Goal: Check status: Check status

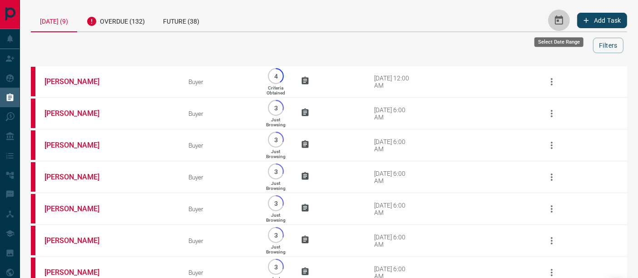
click at [564, 23] on button "Select Date Range" at bounding box center [559, 21] width 22 height 22
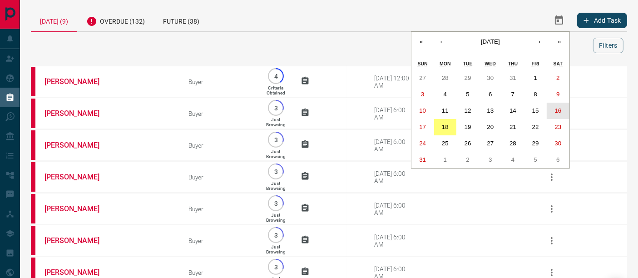
click at [563, 105] on button "16" at bounding box center [557, 111] width 23 height 16
click at [558, 111] on abbr "16" at bounding box center [557, 110] width 7 height 7
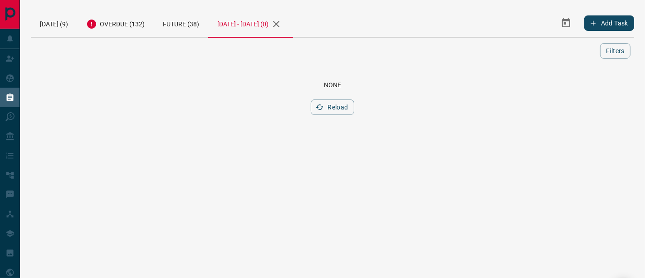
click at [284, 24] on button "button" at bounding box center [276, 23] width 15 height 15
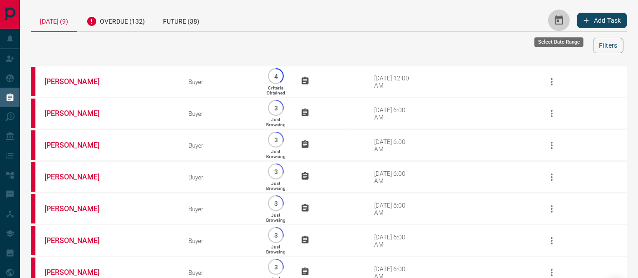
click at [565, 17] on button "Select Date Range" at bounding box center [559, 21] width 22 height 22
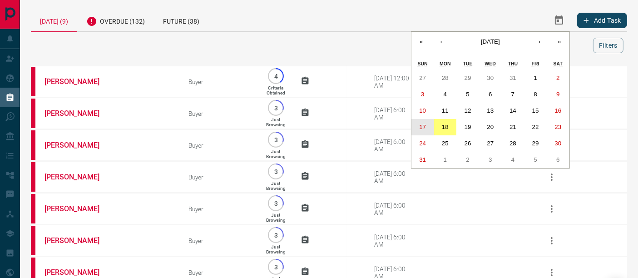
click at [428, 128] on button "17" at bounding box center [422, 127] width 23 height 16
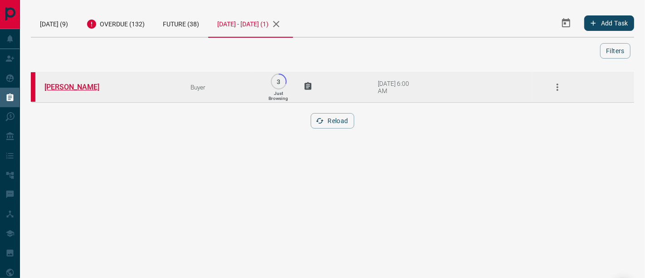
click at [84, 87] on link "[PERSON_NAME]" at bounding box center [78, 87] width 68 height 9
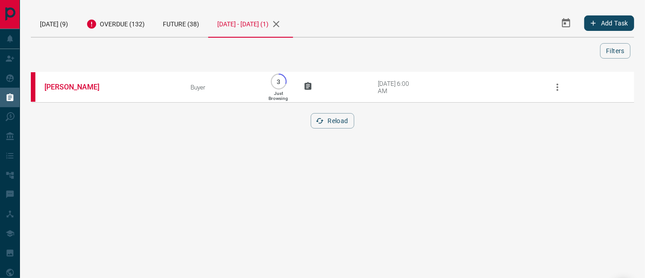
click at [280, 24] on icon "button" at bounding box center [276, 24] width 6 height 6
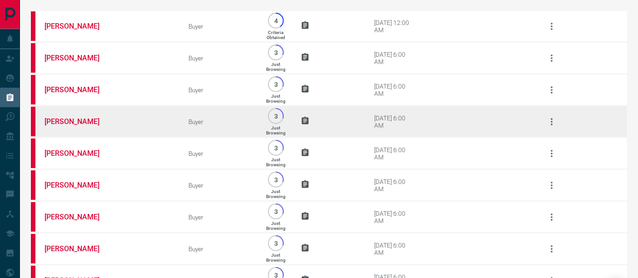
scroll to position [122, 0]
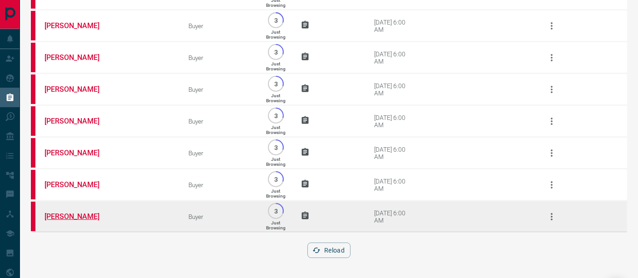
click at [78, 218] on link "[PERSON_NAME]" at bounding box center [78, 216] width 68 height 9
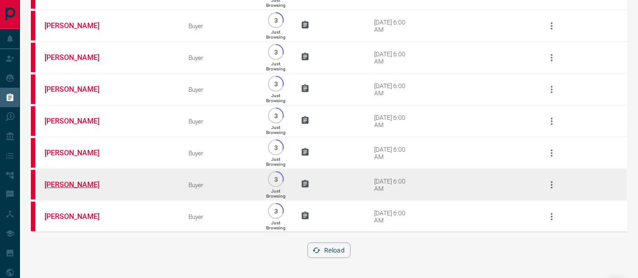
click at [76, 184] on link "[PERSON_NAME]" at bounding box center [78, 184] width 68 height 9
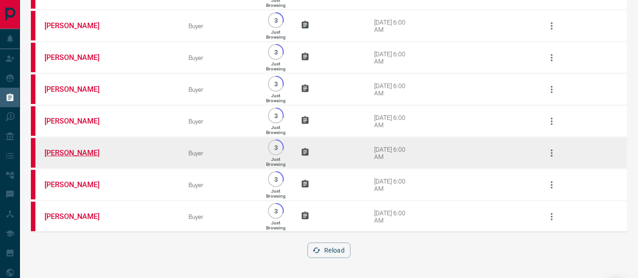
click at [85, 153] on link "[PERSON_NAME]" at bounding box center [78, 152] width 68 height 9
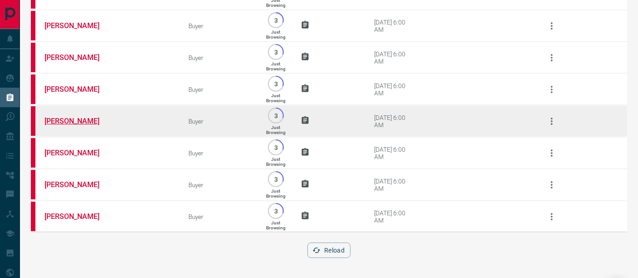
click at [75, 117] on link "[PERSON_NAME]" at bounding box center [78, 121] width 68 height 9
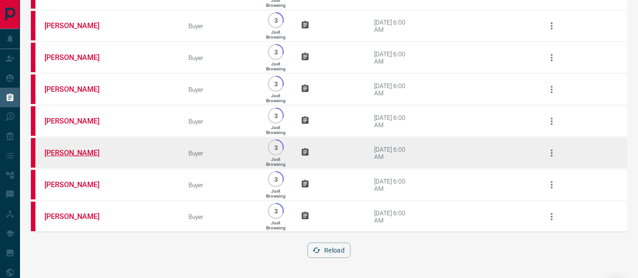
scroll to position [71, 0]
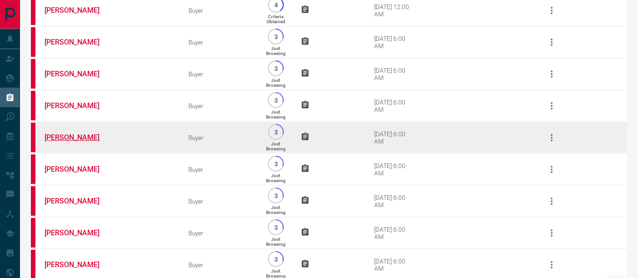
click at [74, 137] on link "[PERSON_NAME]" at bounding box center [78, 137] width 68 height 9
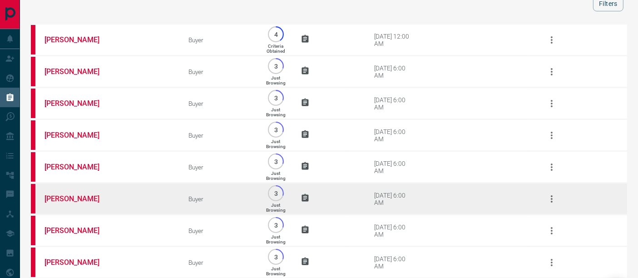
scroll to position [21, 0]
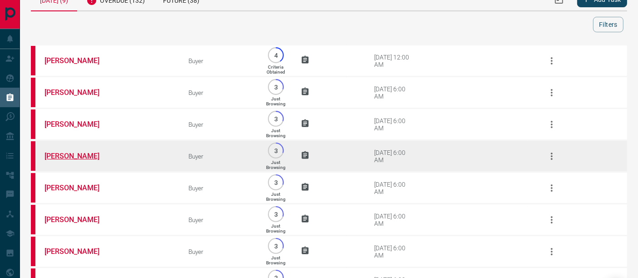
click at [68, 157] on link "[PERSON_NAME]" at bounding box center [78, 156] width 68 height 9
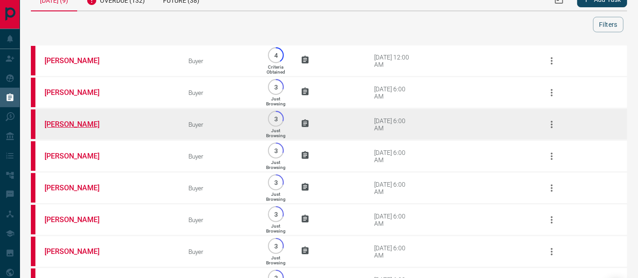
click at [89, 126] on link "[PERSON_NAME]" at bounding box center [78, 124] width 68 height 9
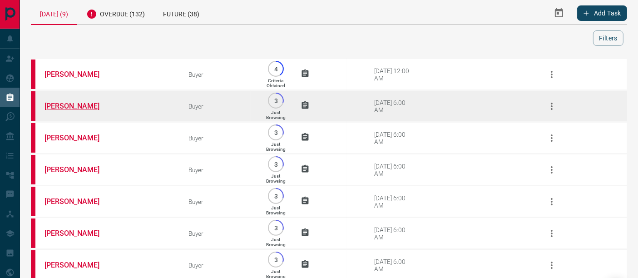
scroll to position [0, 0]
